Goal: Information Seeking & Learning: Learn about a topic

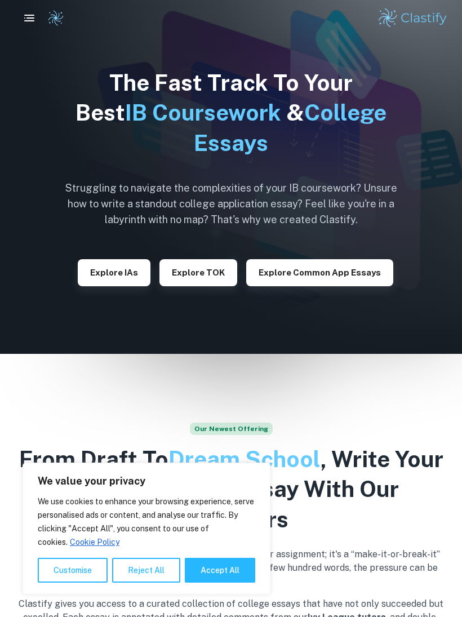
scroll to position [167, 0]
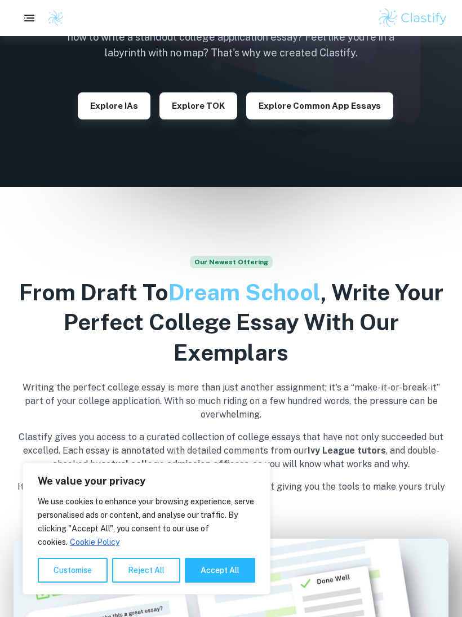
click at [235, 583] on button "Accept All" at bounding box center [220, 570] width 70 height 25
checkbox input "true"
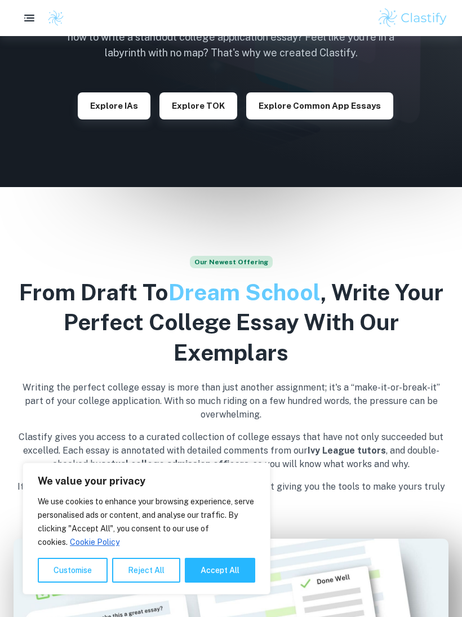
checkbox input "true"
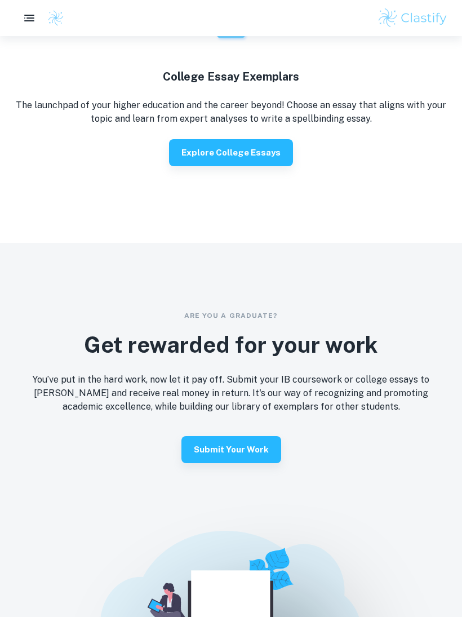
click at [424, 108] on p "The launchpad of your higher education and the career beyond! Choose an essay t…" at bounding box center [231, 112] width 435 height 27
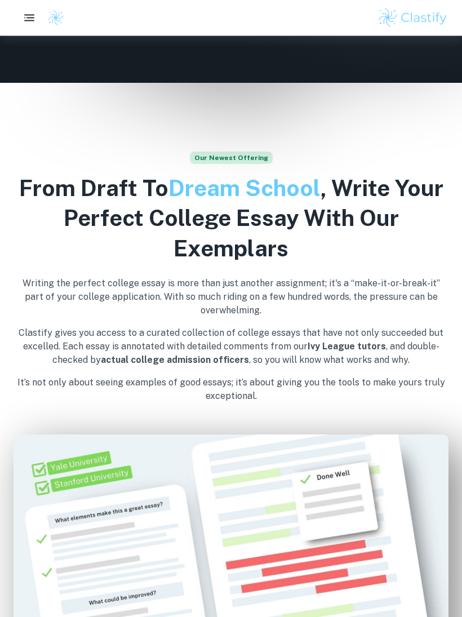
scroll to position [0, 0]
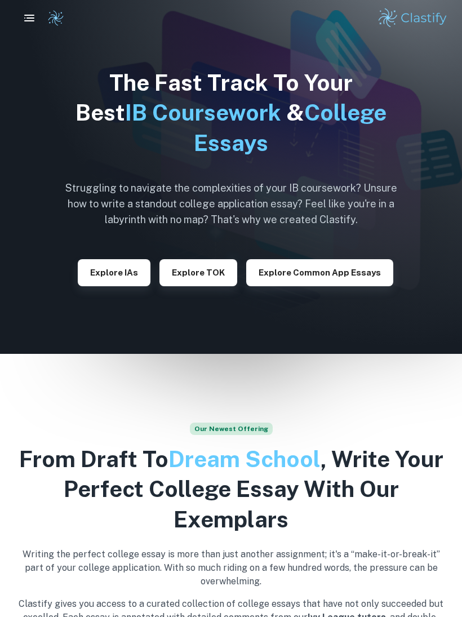
click at [37, 24] on button "button" at bounding box center [29, 18] width 23 height 23
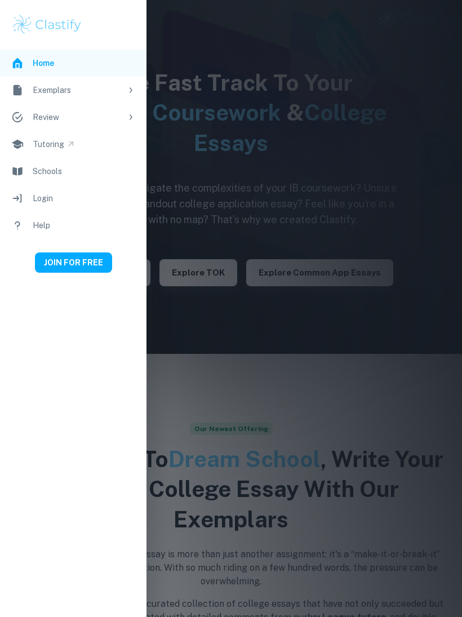
click at [75, 29] on img at bounding box center [47, 25] width 72 height 23
click at [359, 217] on div at bounding box center [231, 308] width 462 height 617
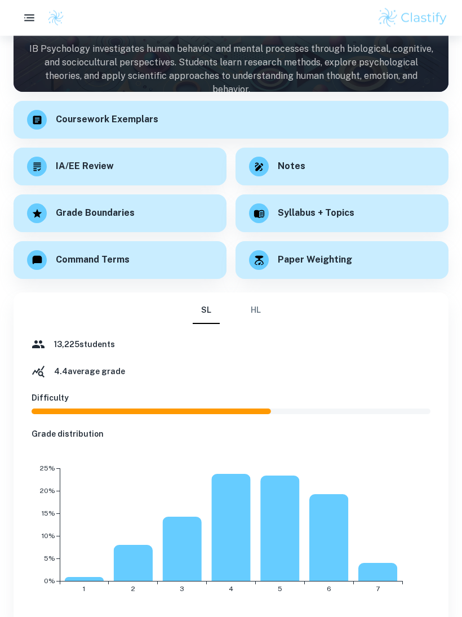
scroll to position [119, 0]
click at [249, 301] on button "HL" at bounding box center [255, 310] width 27 height 27
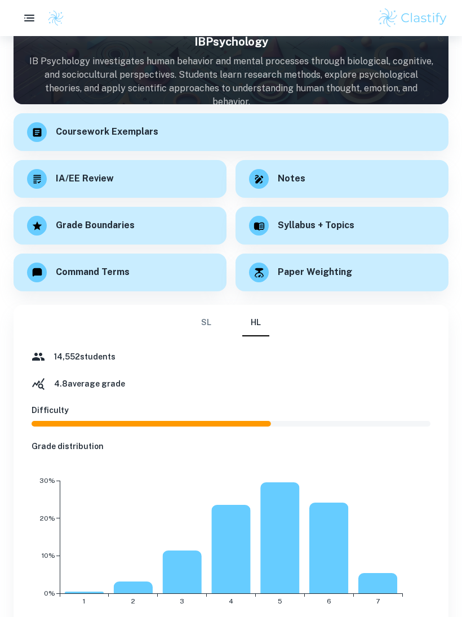
scroll to position [0, 0]
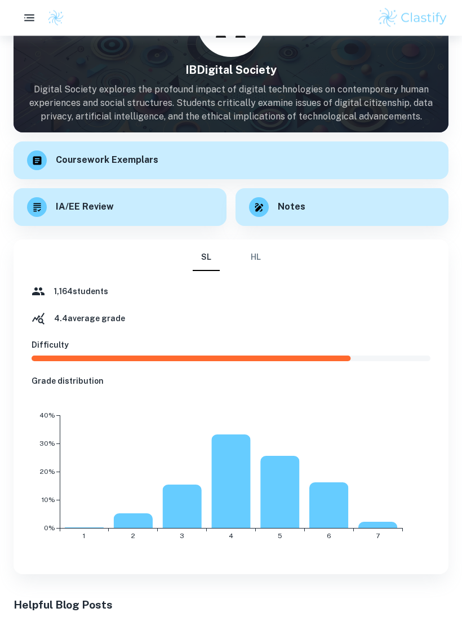
scroll to position [78, 0]
click at [269, 247] on button "HL" at bounding box center [255, 257] width 27 height 27
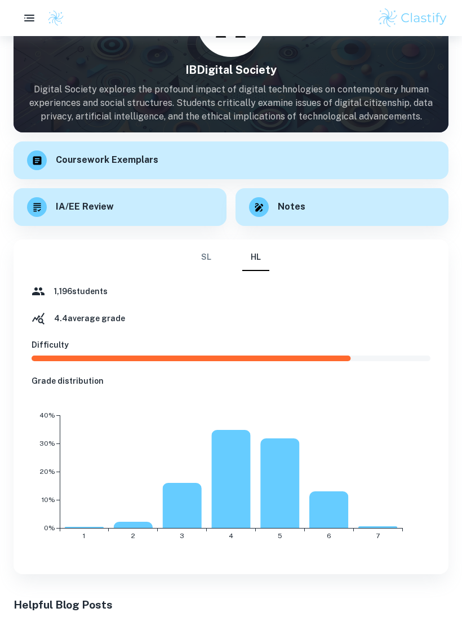
click at [210, 250] on button "SL" at bounding box center [206, 257] width 27 height 27
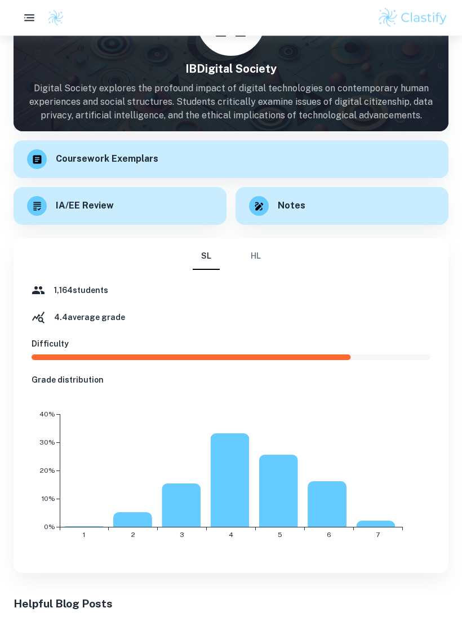
scroll to position [103, 0]
